Goal: Task Accomplishment & Management: Use online tool/utility

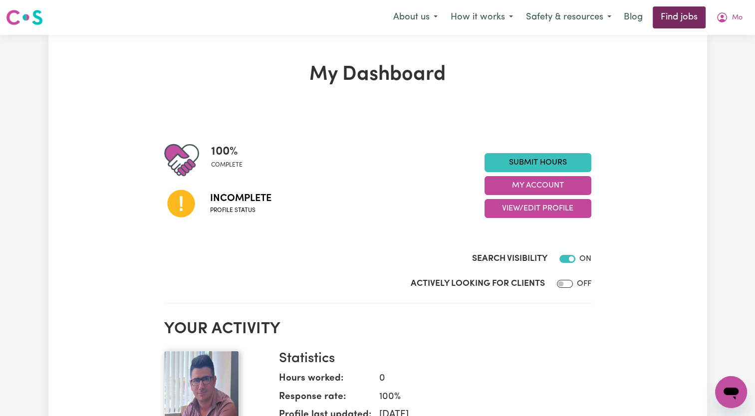
click at [689, 15] on link "Find jobs" at bounding box center [679, 17] width 53 height 22
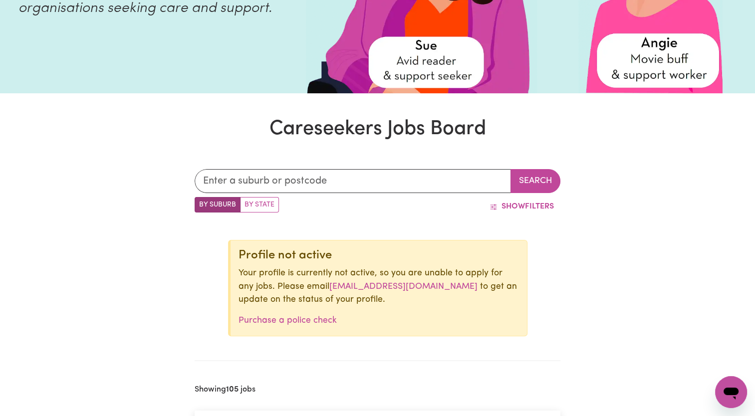
scroll to position [200, 0]
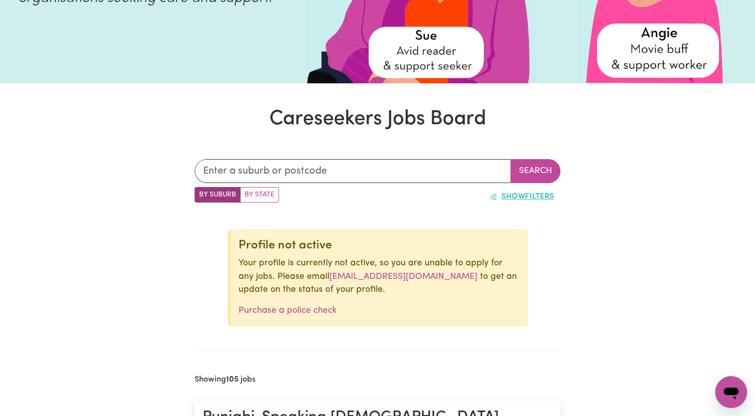
click at [514, 191] on button "Show Filters" at bounding box center [521, 196] width 77 height 19
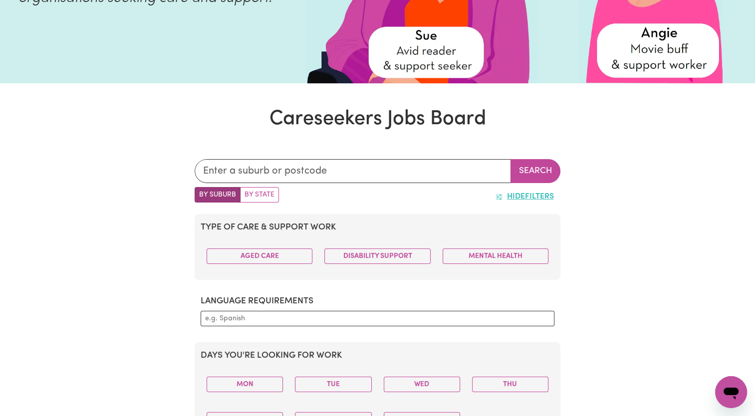
click at [514, 191] on button "Hide Filters" at bounding box center [525, 196] width 72 height 19
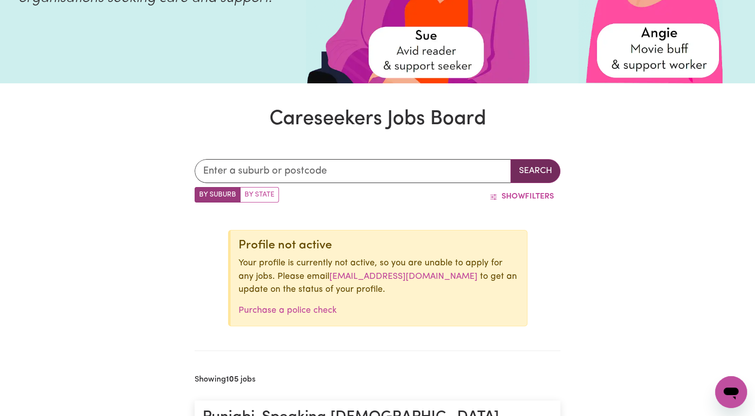
click at [526, 167] on button "Search" at bounding box center [536, 171] width 50 height 24
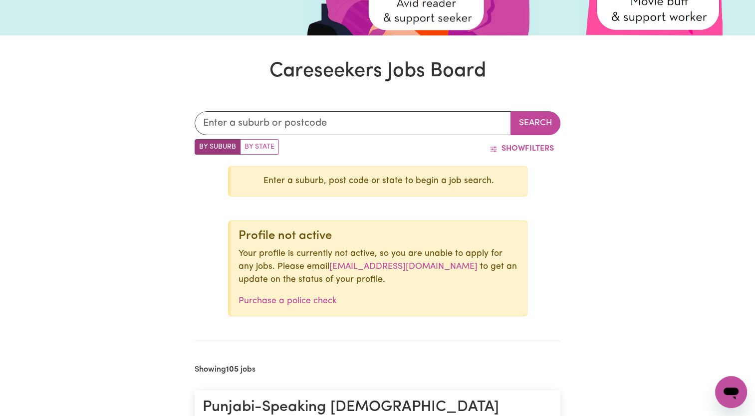
scroll to position [250, 0]
